Goal: Check status: Check status

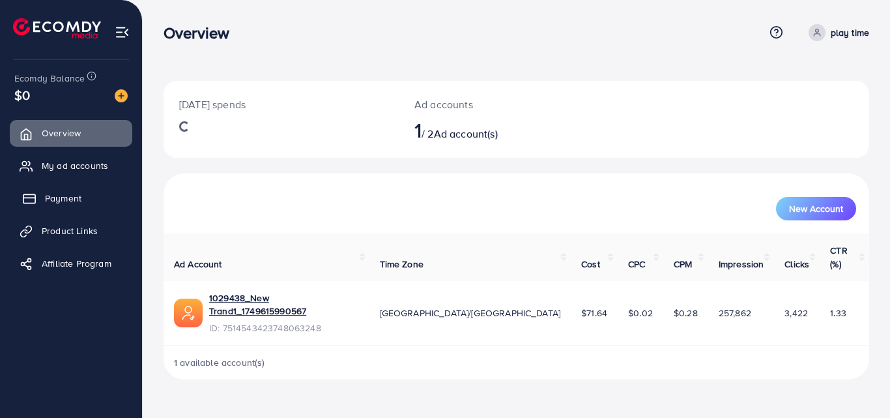
click at [66, 196] on span "Payment" at bounding box center [63, 198] width 37 height 13
click at [70, 197] on span "Payment" at bounding box center [63, 198] width 37 height 13
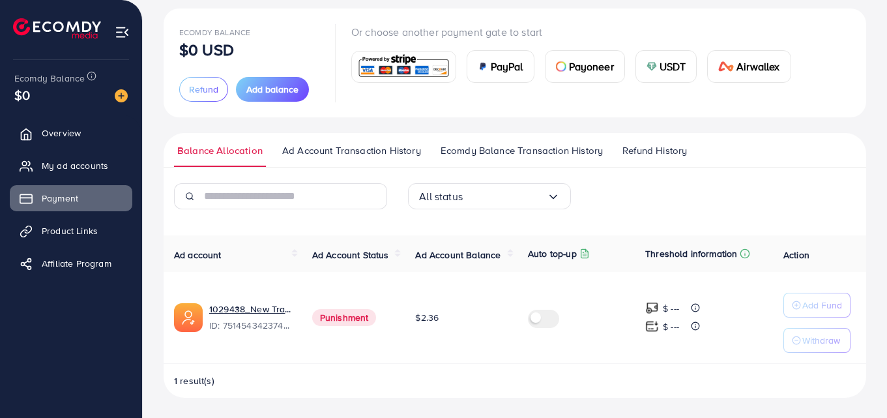
scroll to position [73, 0]
click at [524, 151] on span "Ecomdy Balance Transaction History" at bounding box center [522, 150] width 162 height 14
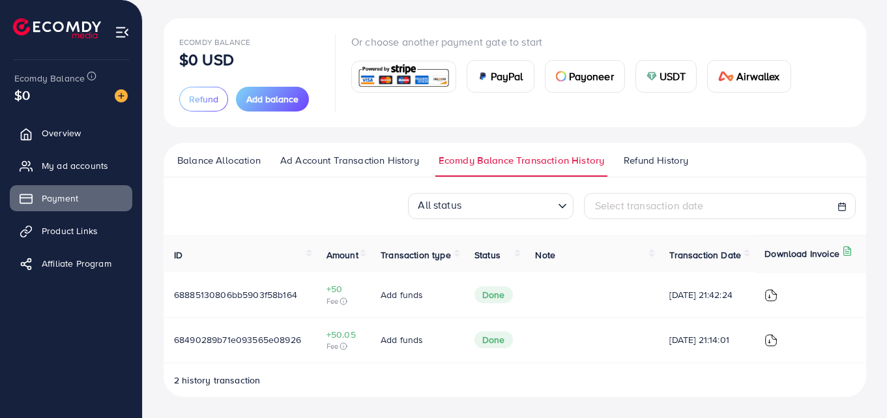
scroll to position [63, 0]
click at [659, 163] on span "Refund History" at bounding box center [656, 160] width 65 height 14
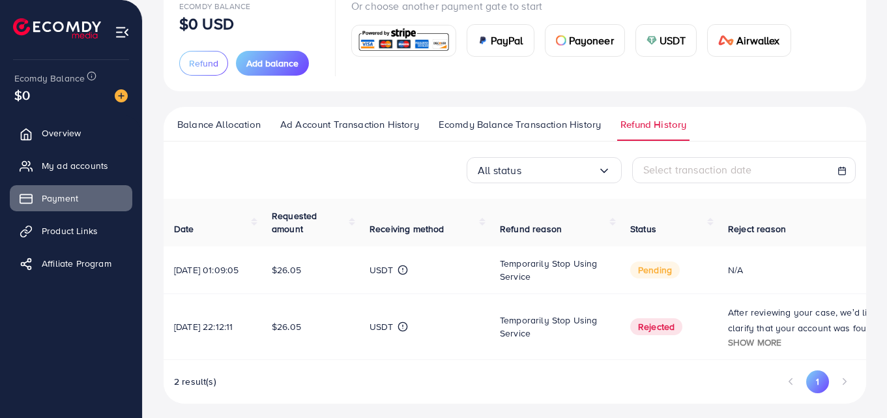
scroll to position [108, 0]
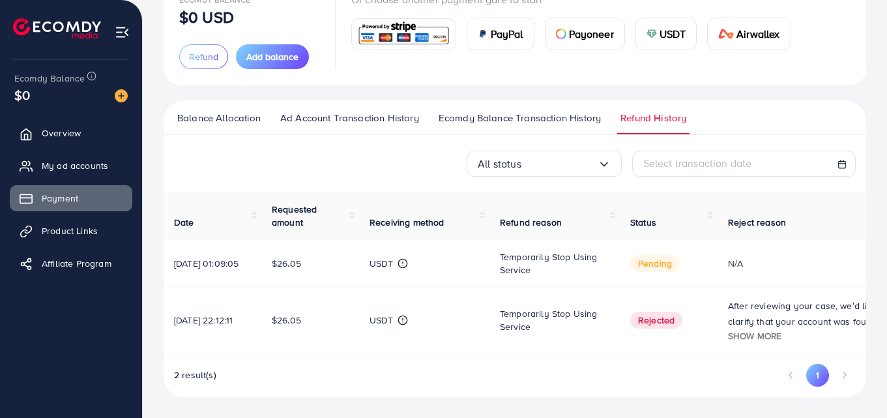
click at [632, 268] on td "pending" at bounding box center [669, 264] width 98 height 48
drag, startPoint x: 644, startPoint y: 269, endPoint x: 676, endPoint y: 242, distance: 42.1
click at [645, 269] on td "pending" at bounding box center [669, 264] width 98 height 48
